Goal: Complete application form

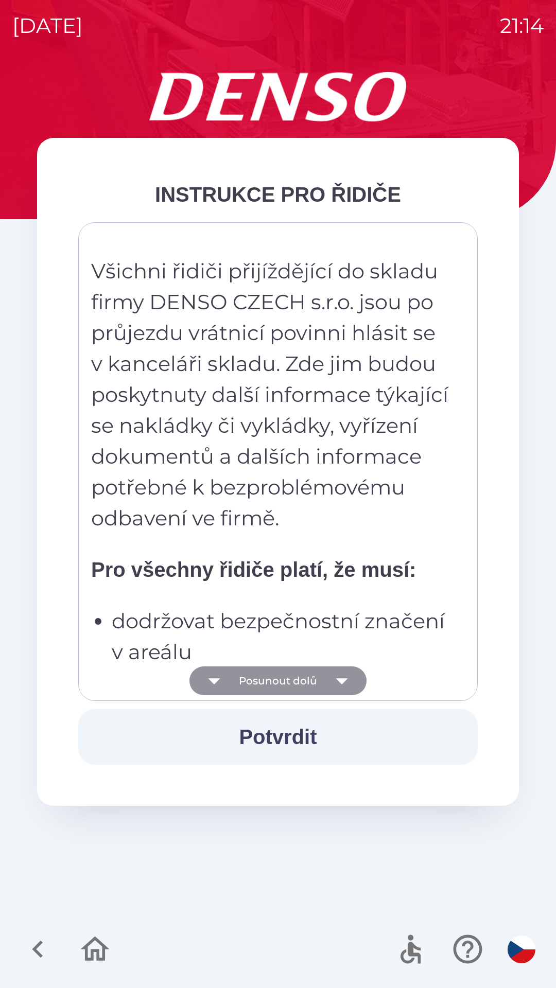
click at [302, 673] on button "Posunout dolů" at bounding box center [277, 680] width 177 height 29
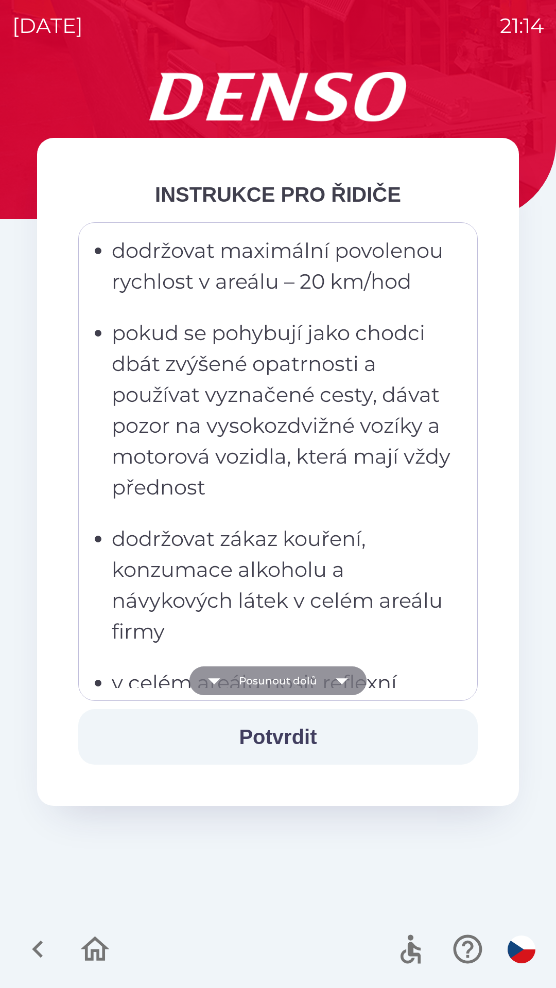
click at [305, 681] on button "Posunout dolů" at bounding box center [277, 680] width 177 height 29
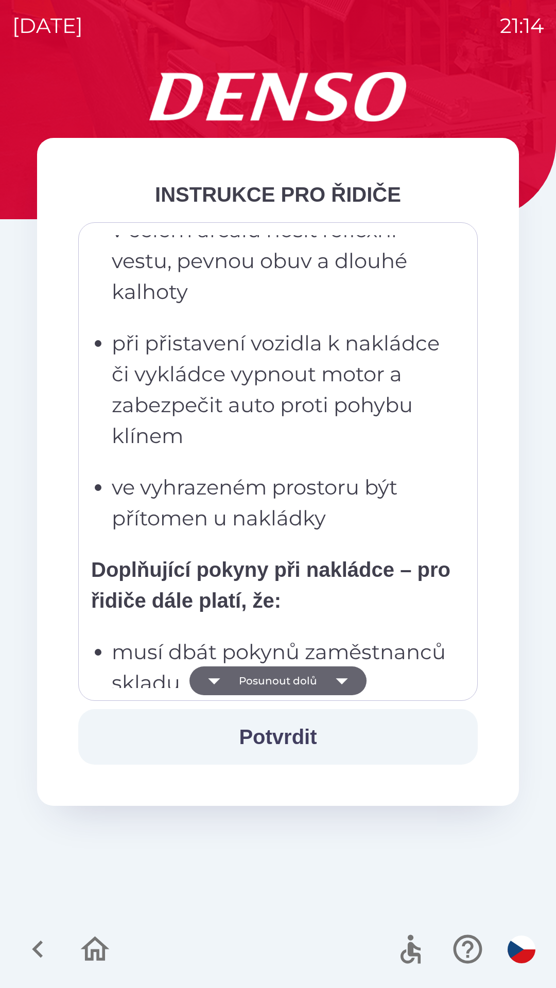
click at [308, 683] on button "Posunout dolů" at bounding box center [277, 680] width 177 height 29
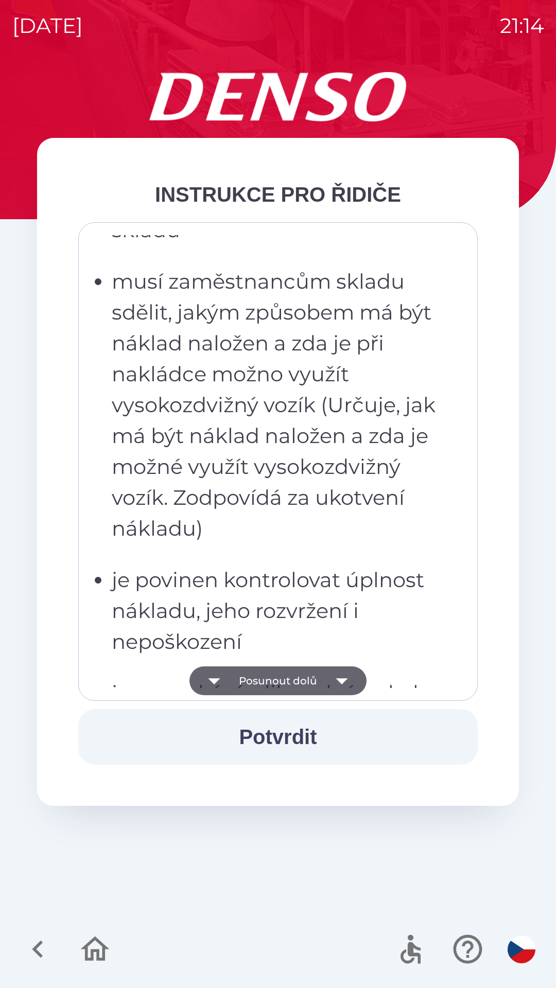
click at [311, 684] on button "Posunout dolů" at bounding box center [277, 680] width 177 height 29
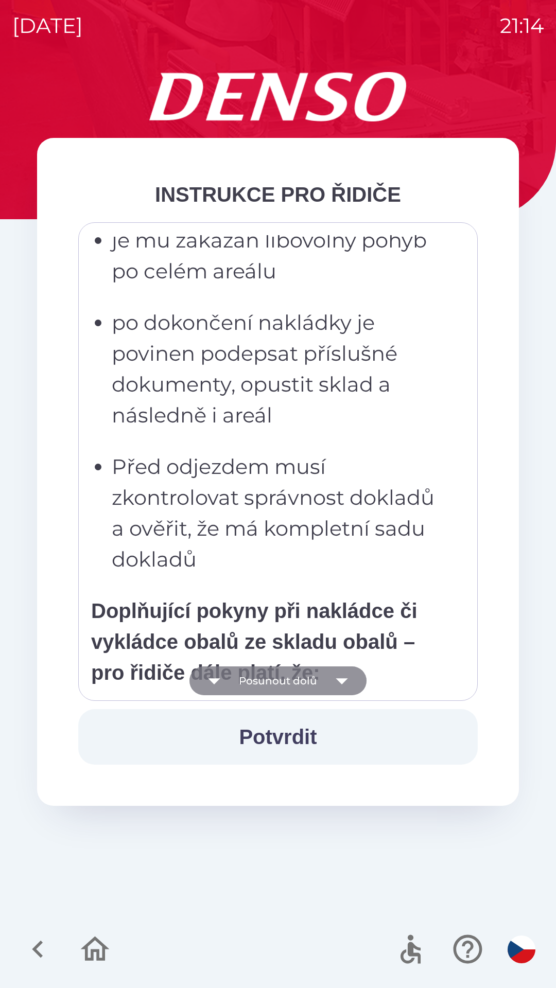
click at [315, 688] on button "Posunout dolů" at bounding box center [277, 680] width 177 height 29
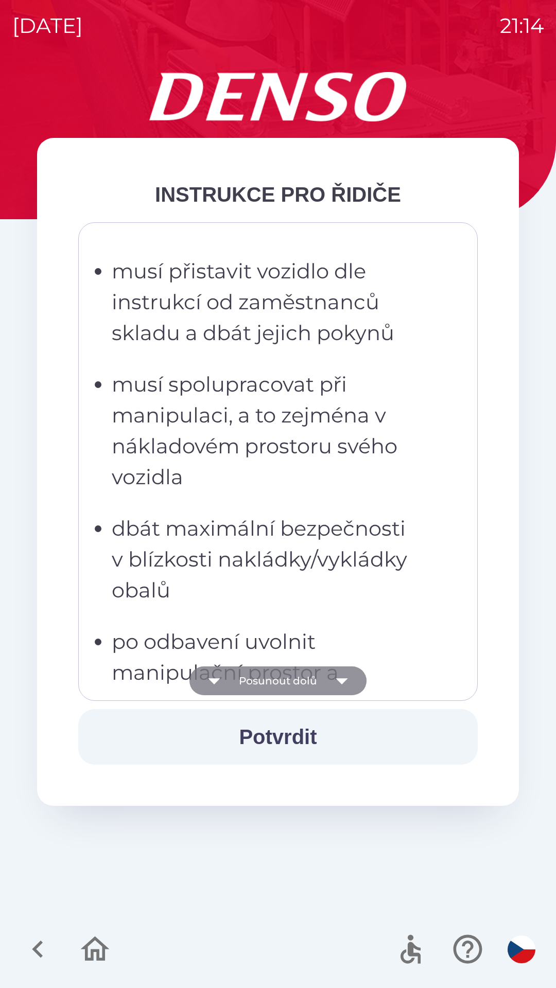
click at [310, 677] on button "Posunout dolů" at bounding box center [277, 680] width 177 height 29
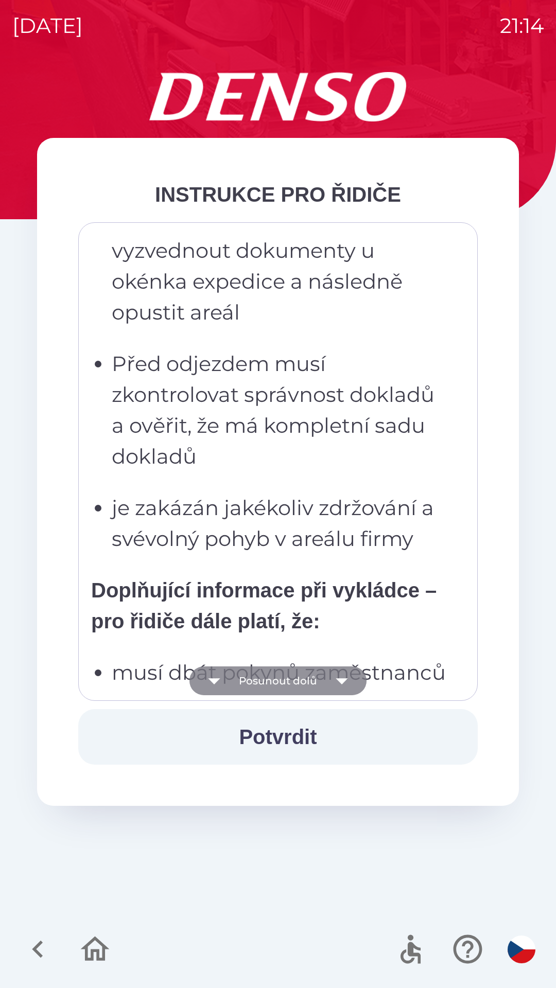
click at [314, 673] on button "Posunout dolů" at bounding box center [277, 680] width 177 height 29
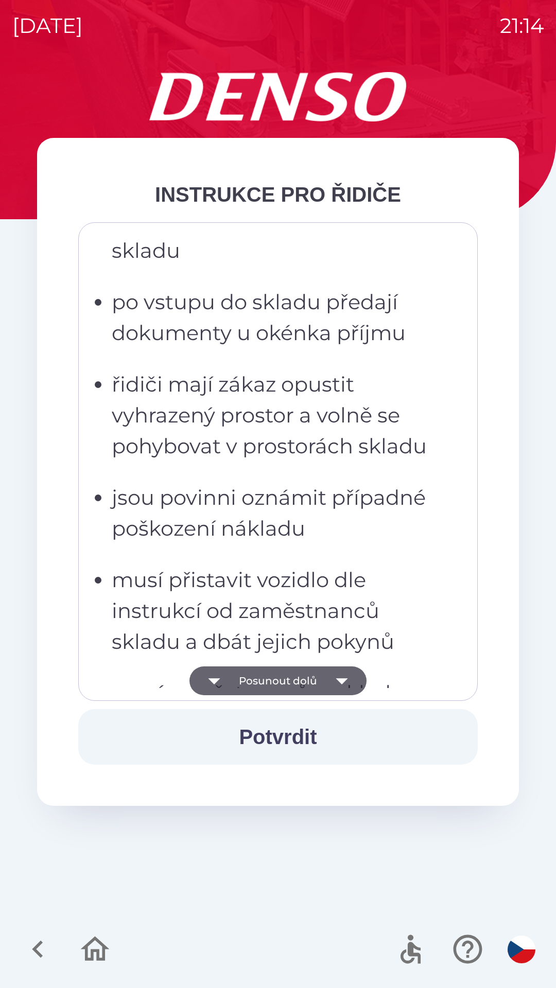
click at [314, 672] on button "Posunout dolů" at bounding box center [277, 680] width 177 height 29
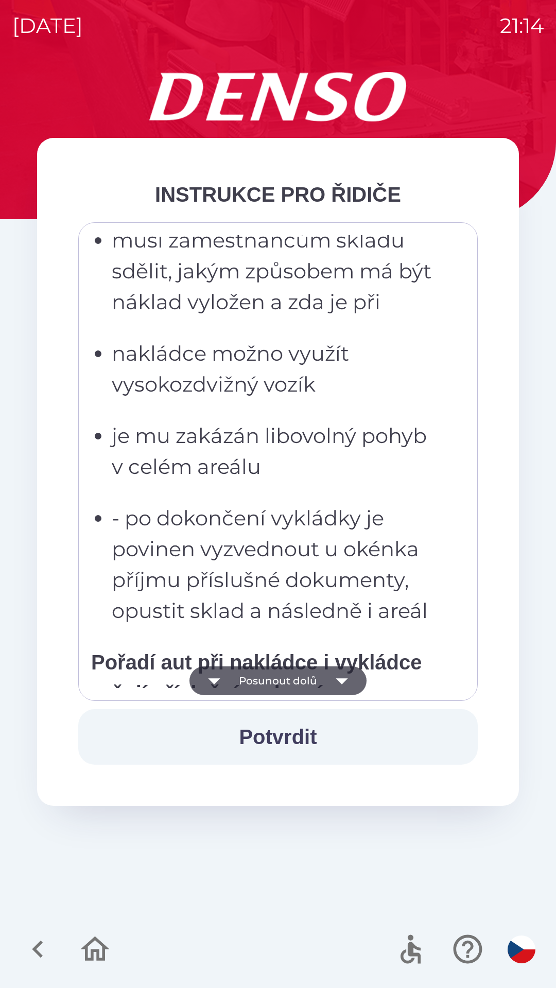
click at [315, 682] on button "Posunout dolů" at bounding box center [277, 680] width 177 height 29
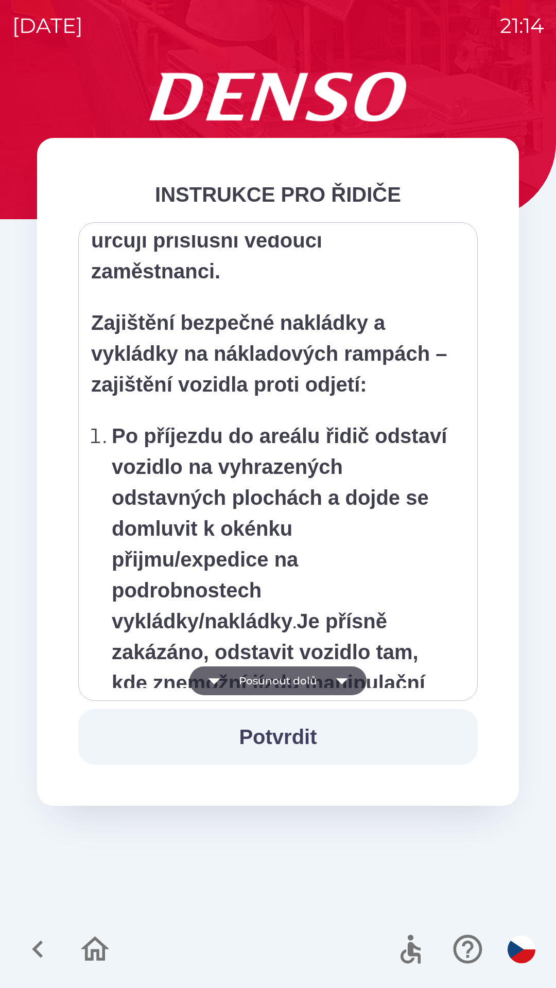
click at [320, 681] on button "Posunout dolů" at bounding box center [277, 680] width 177 height 29
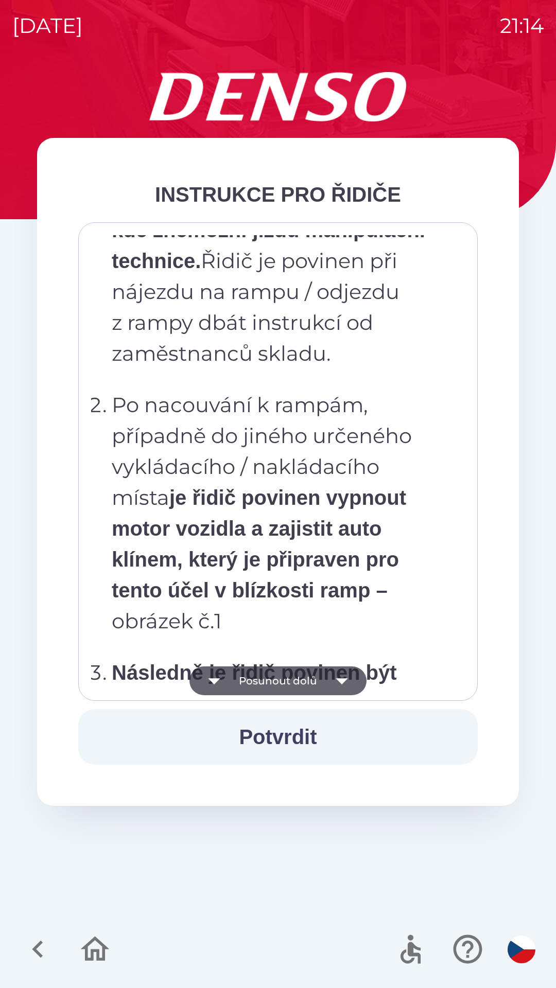
click at [327, 684] on icon "button" at bounding box center [341, 680] width 29 height 29
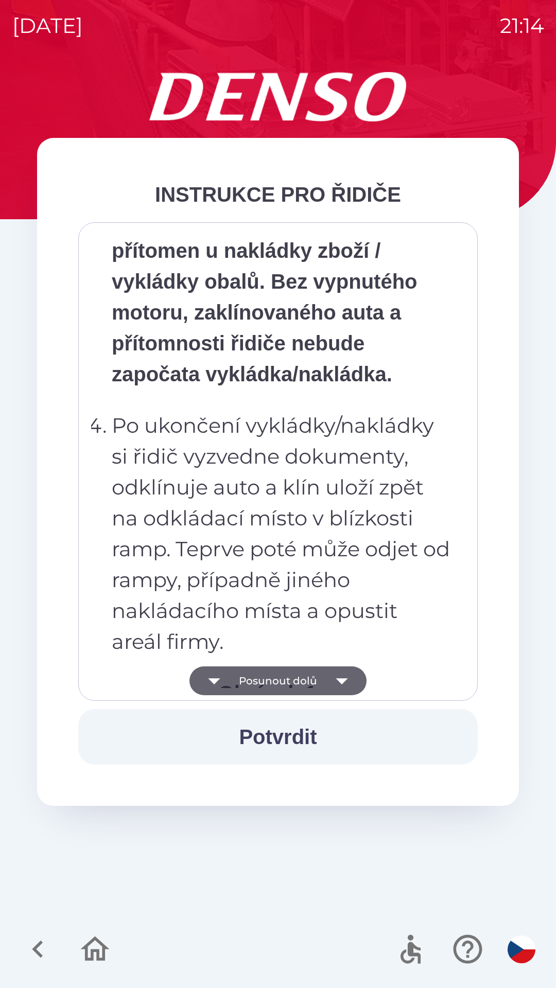
click at [322, 693] on button "Posunout dolů" at bounding box center [277, 680] width 177 height 29
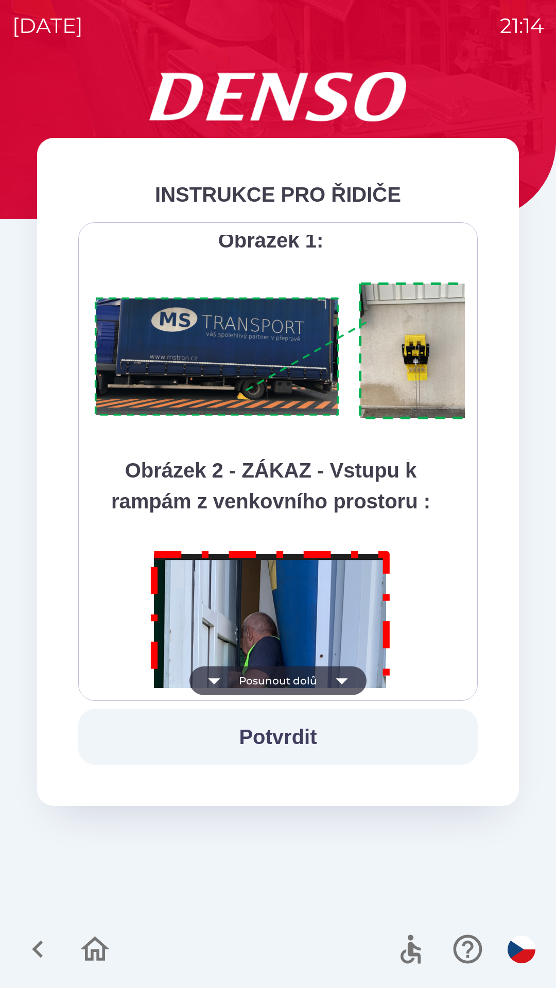
click at [321, 686] on button "Posunout dolů" at bounding box center [277, 680] width 177 height 29
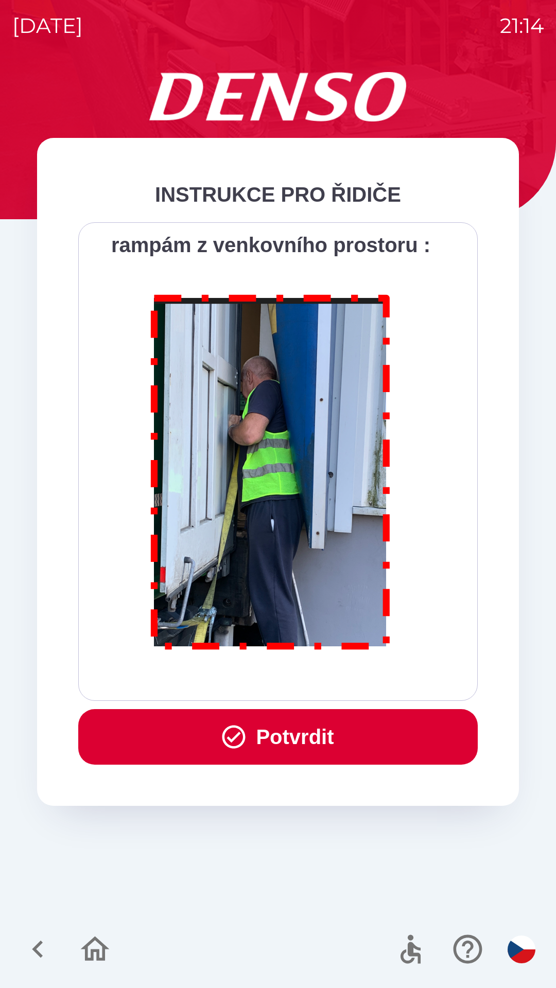
click at [324, 679] on div "Všichni řidiči přijíždějící do skladu firmy DENSO CZECH s.r.o. jsou po průjezdu…" at bounding box center [277, 461] width 373 height 453
click at [321, 686] on div "Všichni řidiči přijíždějící do skladu firmy DENSO CZECH s.r.o. jsou po průjezdu…" at bounding box center [277, 461] width 373 height 453
click at [306, 743] on button "Potvrdit" at bounding box center [277, 737] width 399 height 56
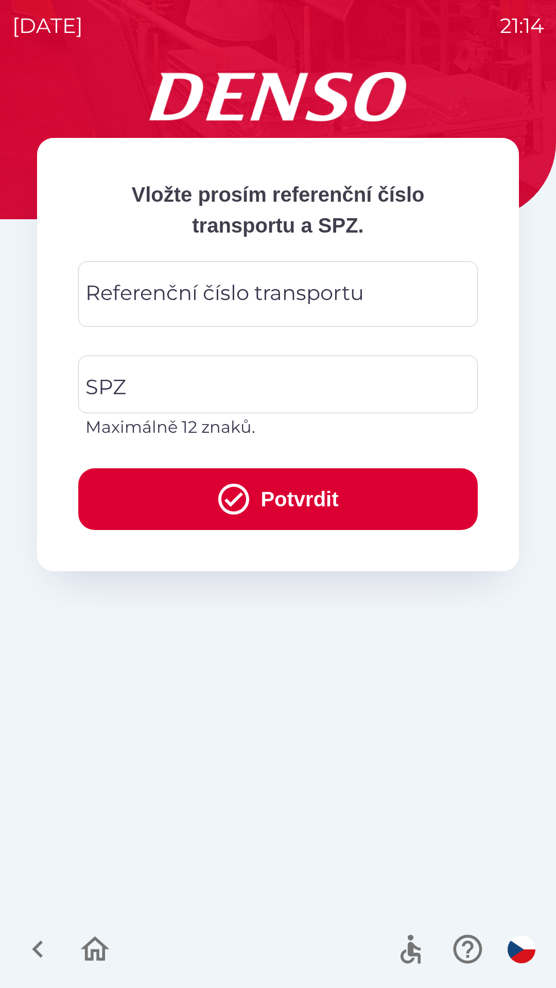
click at [277, 297] on div "Referenční číslo transportu Referenční číslo transportu" at bounding box center [277, 293] width 399 height 65
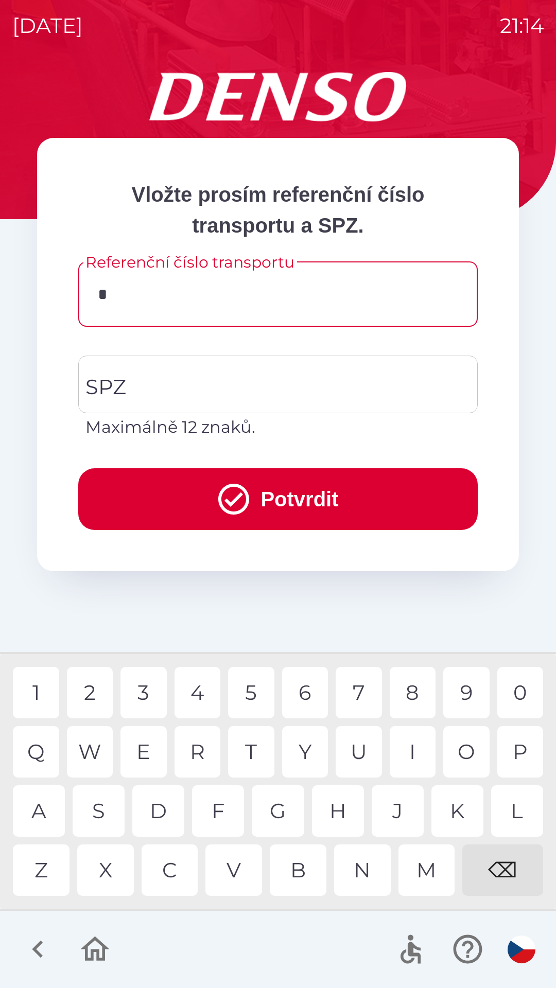
click at [171, 814] on div "D" at bounding box center [158, 810] width 52 height 51
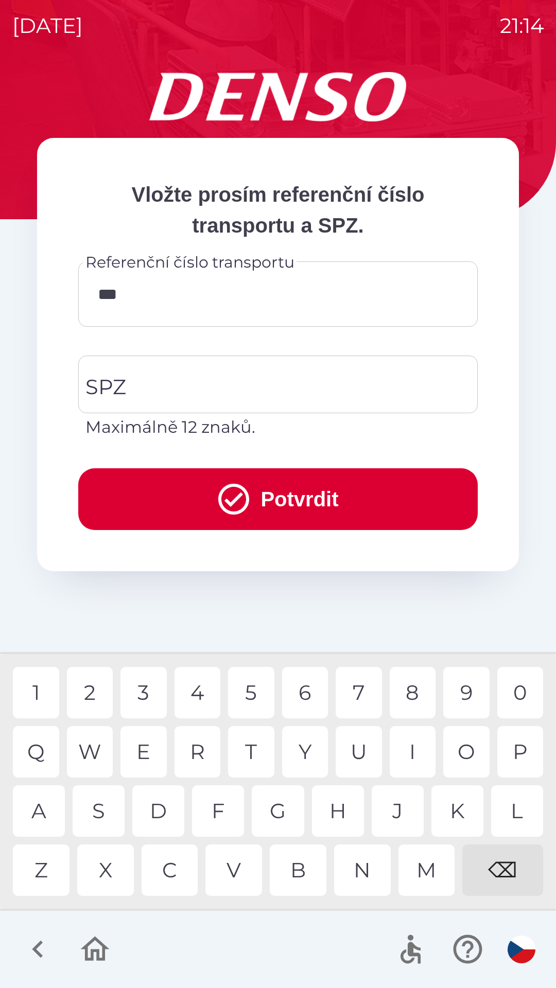
click at [236, 867] on div "V" at bounding box center [233, 869] width 57 height 51
click at [80, 686] on div "2" at bounding box center [90, 692] width 46 height 51
click at [91, 750] on div "W" at bounding box center [90, 751] width 46 height 51
click at [134, 683] on div "3" at bounding box center [143, 692] width 46 height 51
type input "*********"
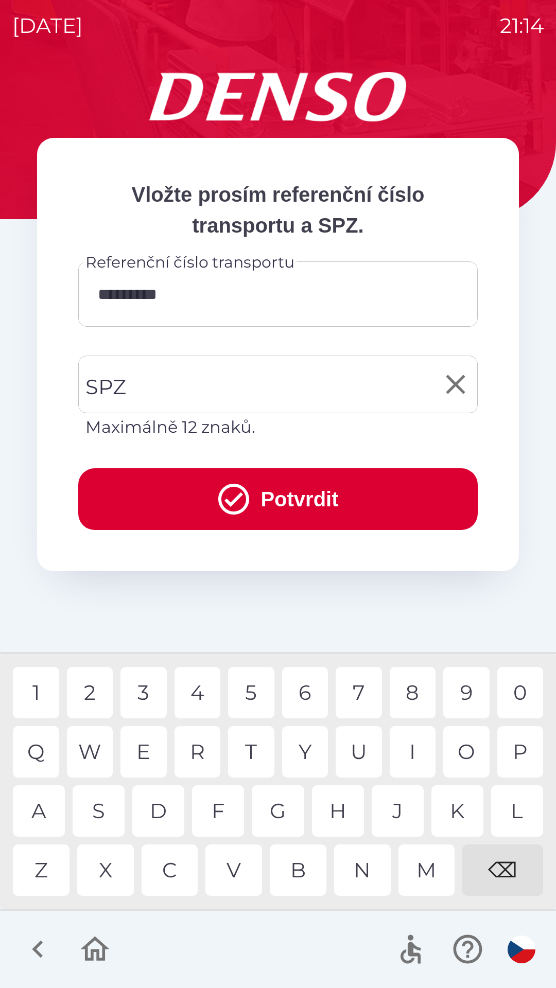
click at [222, 372] on input "SPZ" at bounding box center [270, 384] width 375 height 48
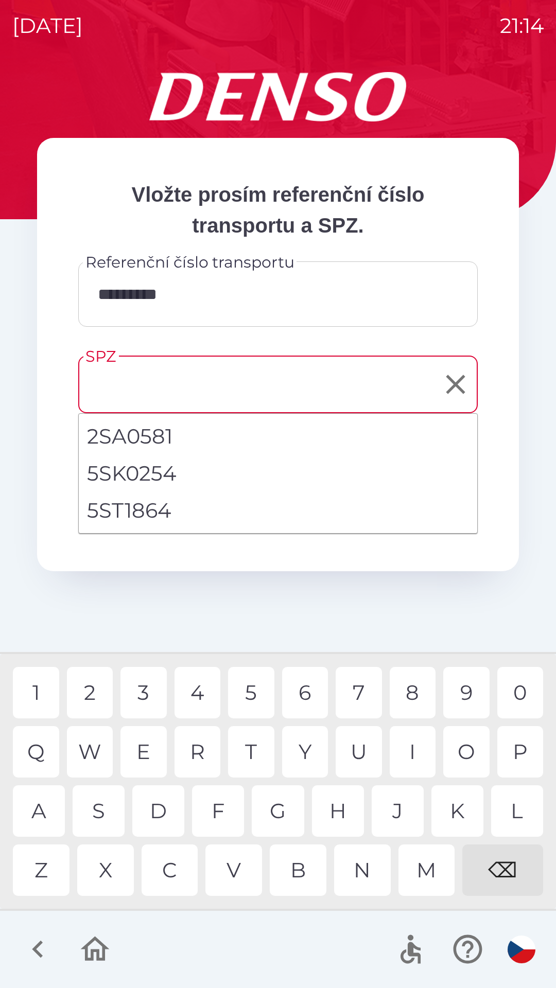
click at [153, 515] on li "5ST1864" at bounding box center [278, 510] width 398 height 37
type input "*******"
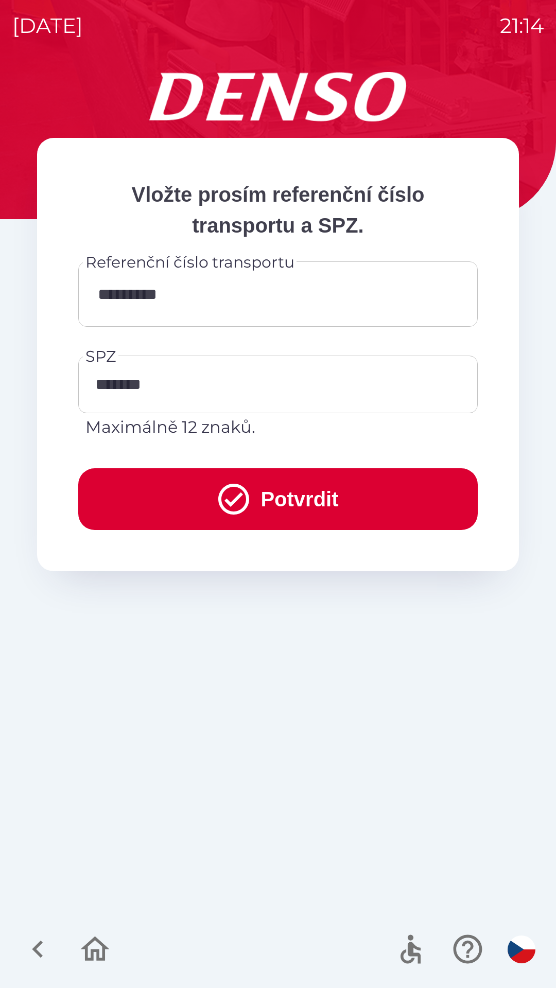
click at [241, 496] on icon "submit" at bounding box center [233, 498] width 37 height 37
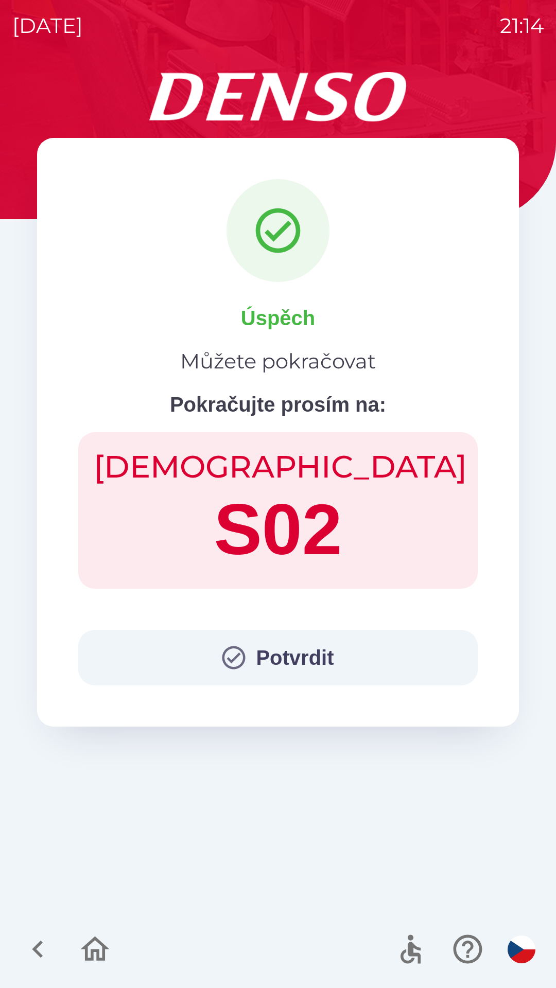
click at [283, 652] on button "Potvrdit" at bounding box center [277, 658] width 399 height 56
